Goal: Find specific page/section: Find specific page/section

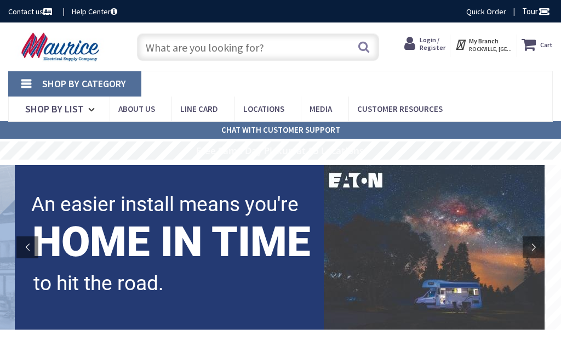
click at [488, 38] on strong "My Branch" at bounding box center [484, 41] width 30 height 8
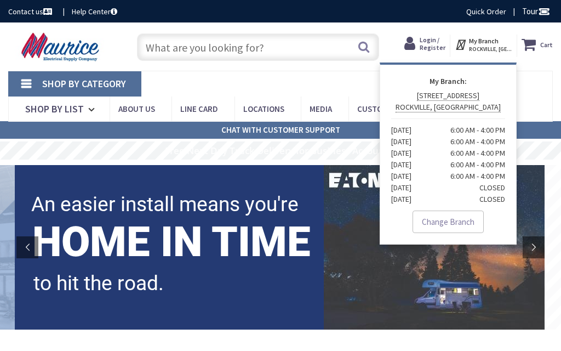
scroll to position [15, 0]
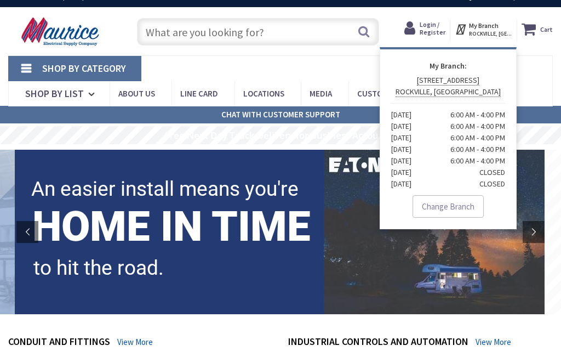
click at [446, 212] on link "Change Branch" at bounding box center [448, 206] width 71 height 23
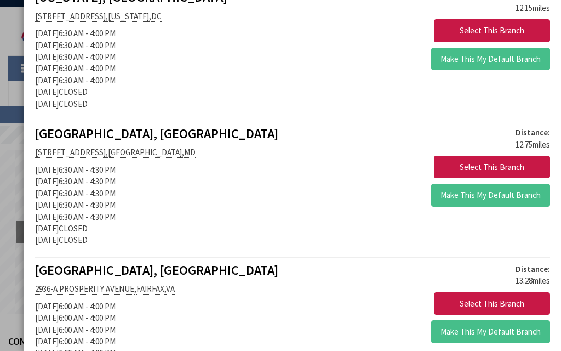
scroll to position [467, 0]
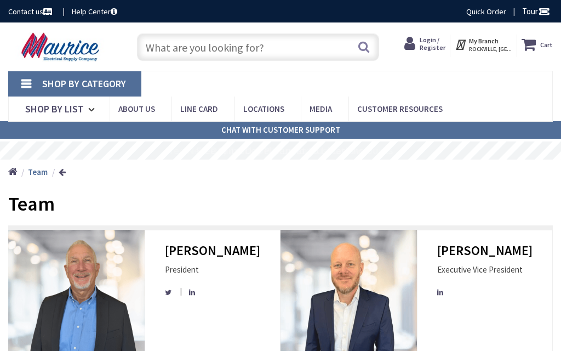
click at [0, 0] on link "Locations" at bounding box center [0, 0] width 0 height 0
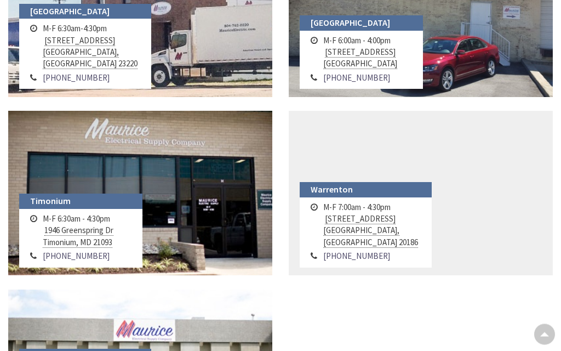
scroll to position [1205, 0]
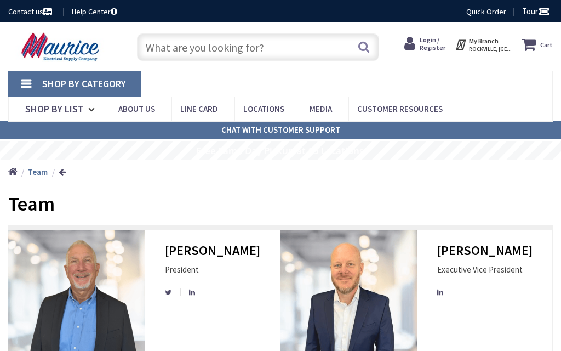
click at [231, 43] on input "text" at bounding box center [258, 46] width 242 height 27
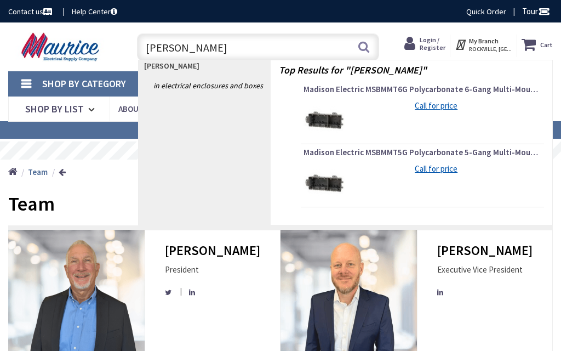
type input "[PERSON_NAME]"
click at [203, 79] on link "in Electrical Enclosures and Boxes" at bounding box center [205, 86] width 133 height 18
